Goal: Entertainment & Leisure: Browse casually

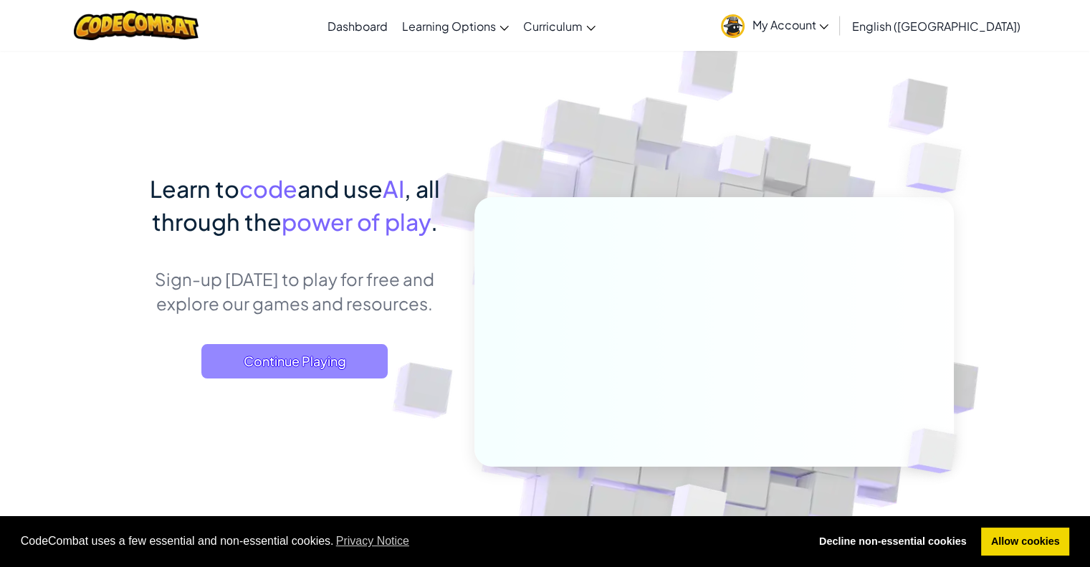
click at [354, 363] on span "Continue Playing" at bounding box center [294, 361] width 186 height 34
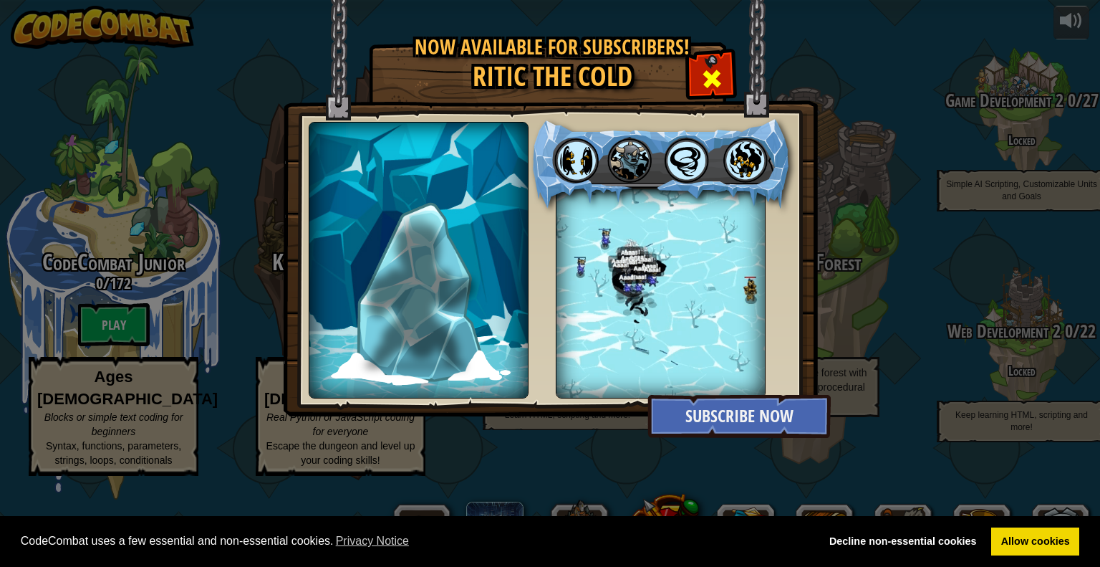
click at [714, 70] on span at bounding box center [712, 78] width 23 height 23
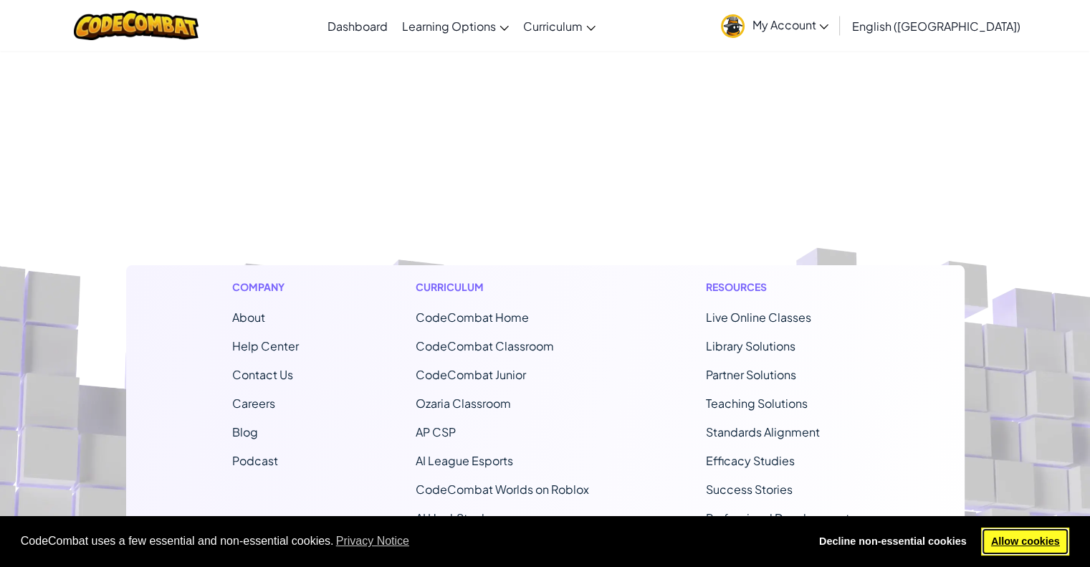
click at [1002, 529] on link "Allow cookies" at bounding box center [1025, 541] width 88 height 29
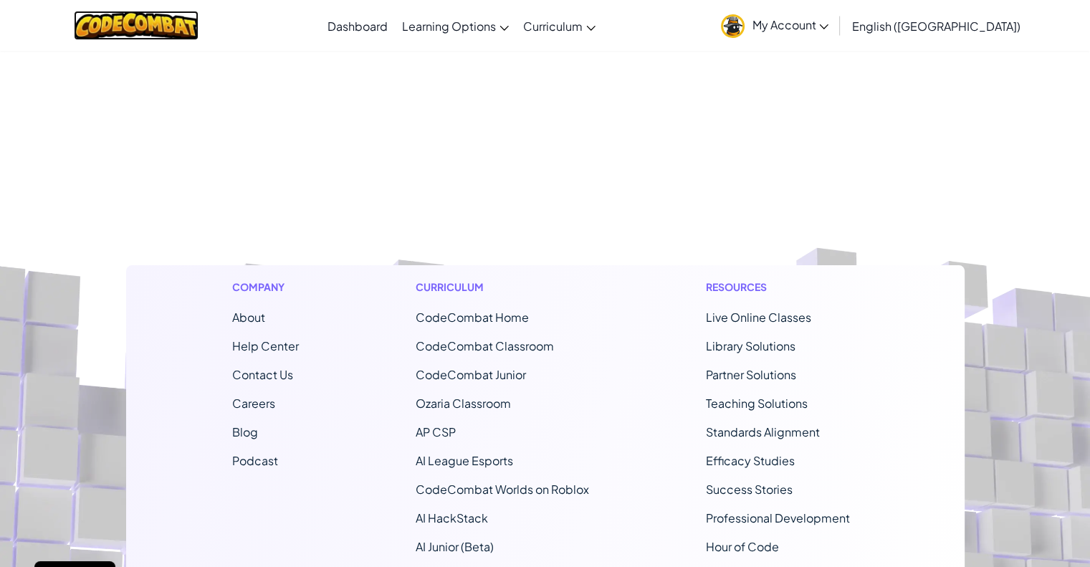
click at [148, 25] on img at bounding box center [136, 25] width 125 height 29
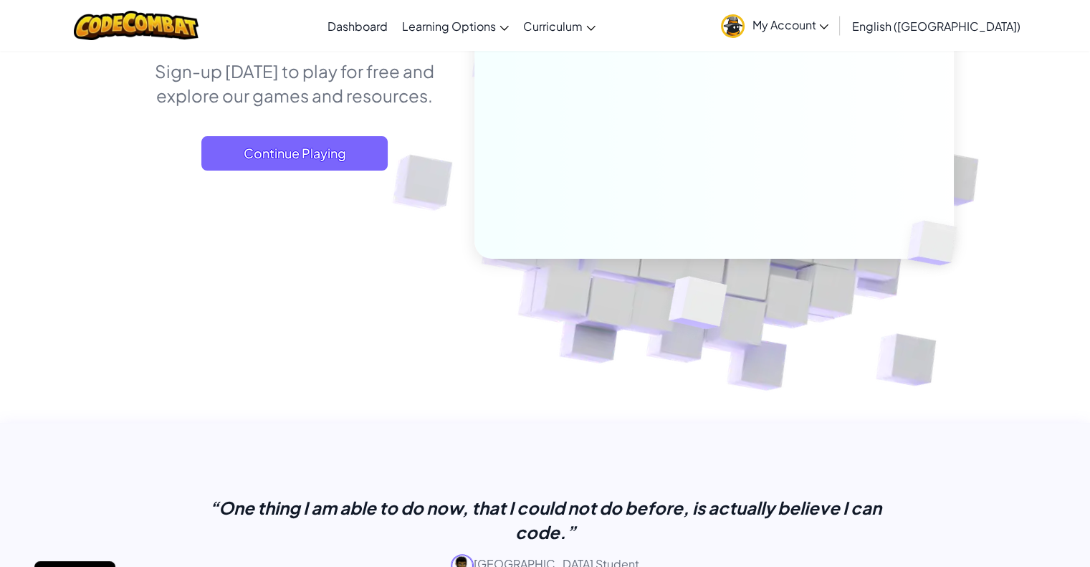
scroll to position [196, 0]
